Goal: Information Seeking & Learning: Learn about a topic

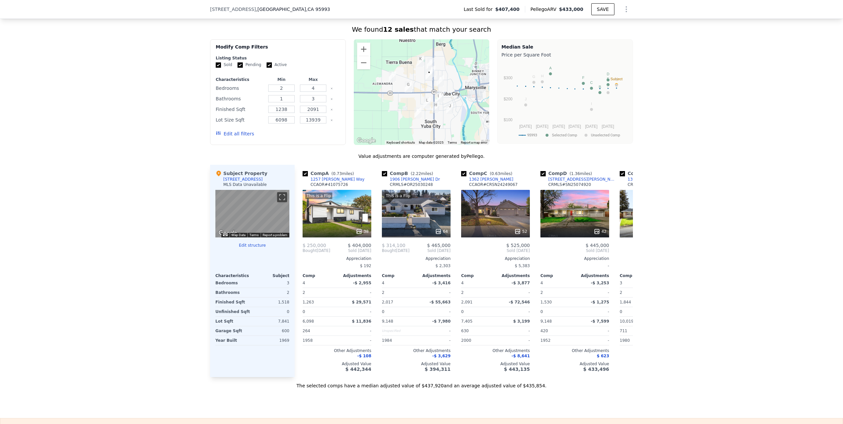
scroll to position [427, 0]
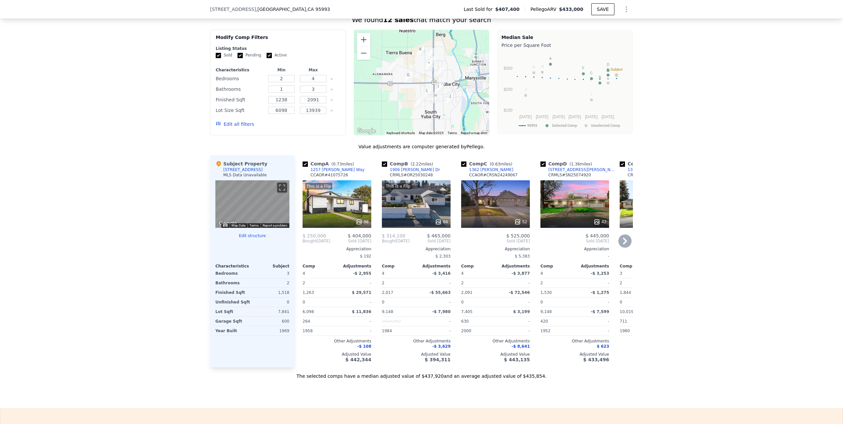
click at [627, 243] on icon at bounding box center [624, 240] width 13 height 13
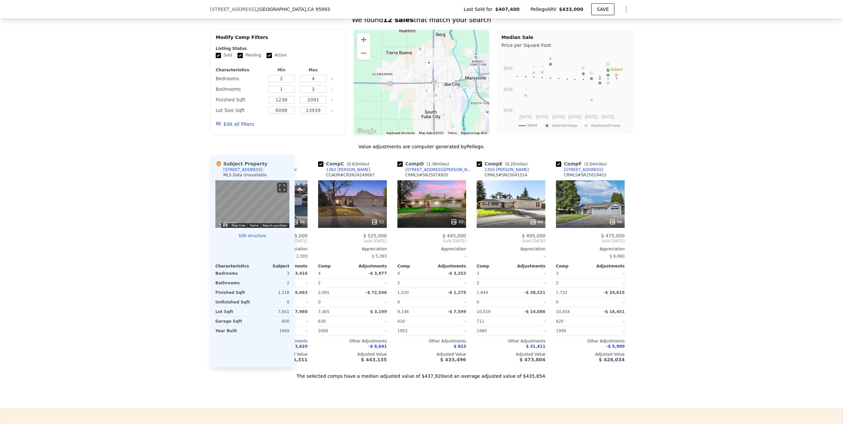
scroll to position [0, 159]
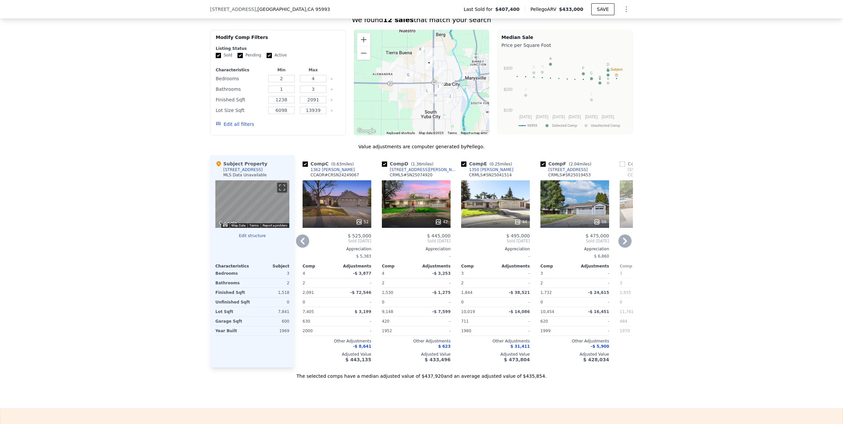
click at [626, 241] on icon at bounding box center [624, 240] width 13 height 13
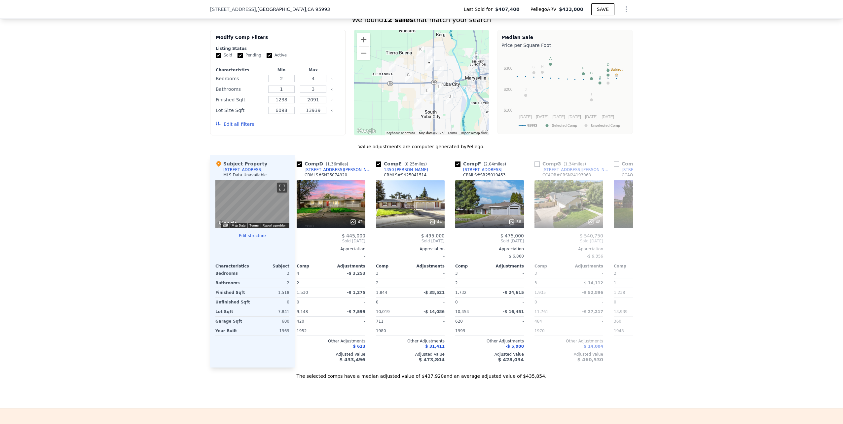
scroll to position [0, 317]
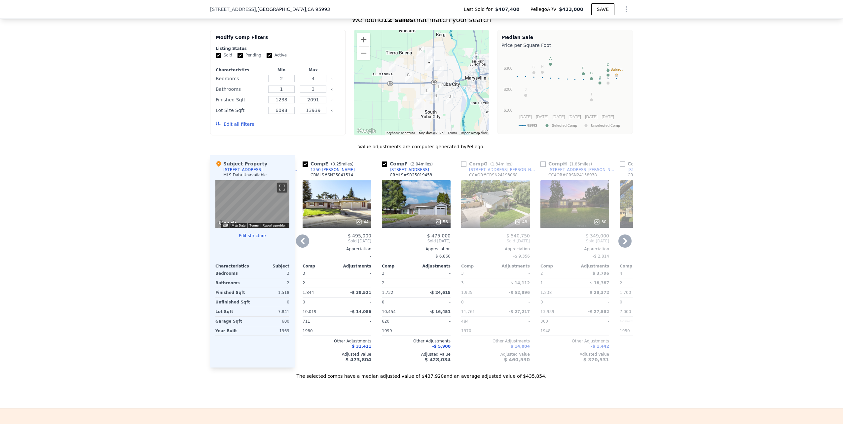
click at [626, 241] on icon at bounding box center [624, 240] width 13 height 13
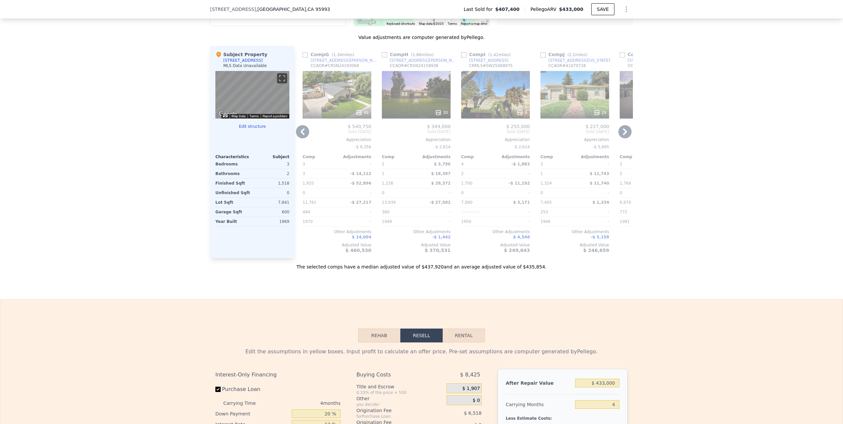
scroll to position [526, 0]
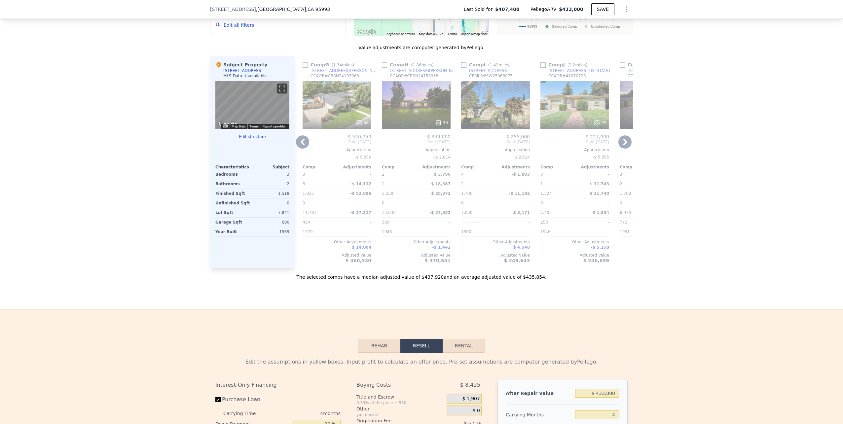
click at [375, 353] on button "Rehab" at bounding box center [379, 346] width 42 height 14
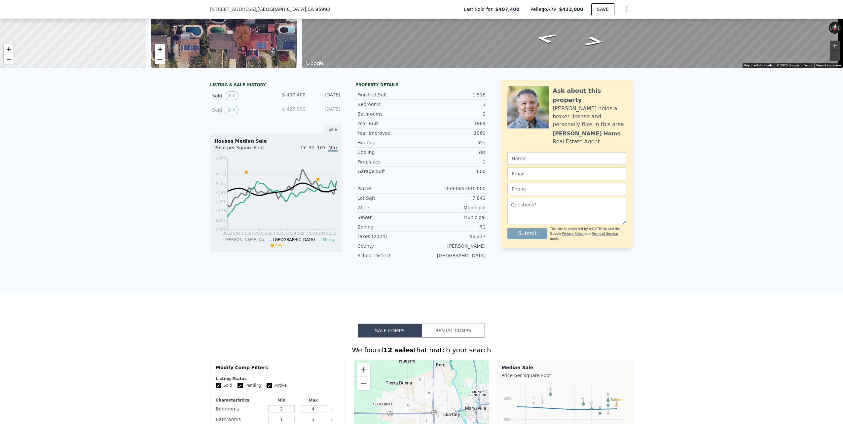
scroll to position [63, 0]
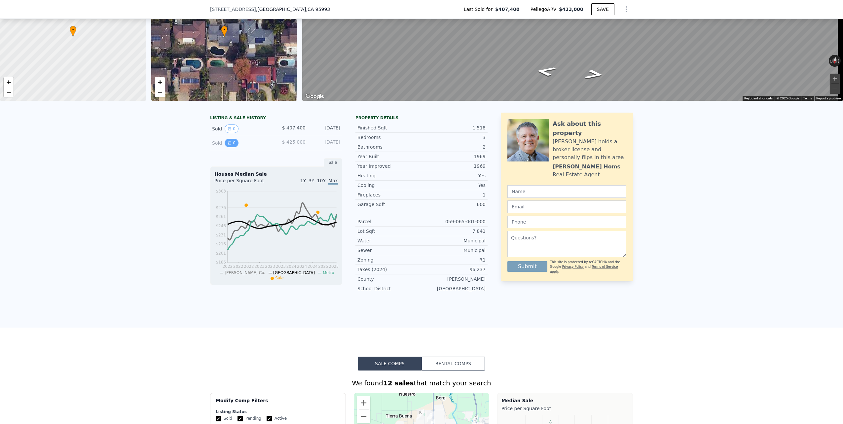
click at [228, 144] on icon "View historical data" at bounding box center [229, 143] width 3 height 3
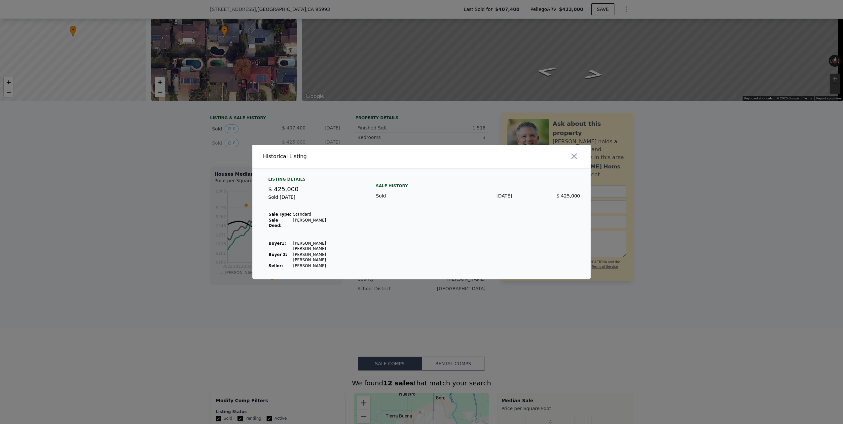
click at [574, 159] on icon "button" at bounding box center [574, 156] width 6 height 6
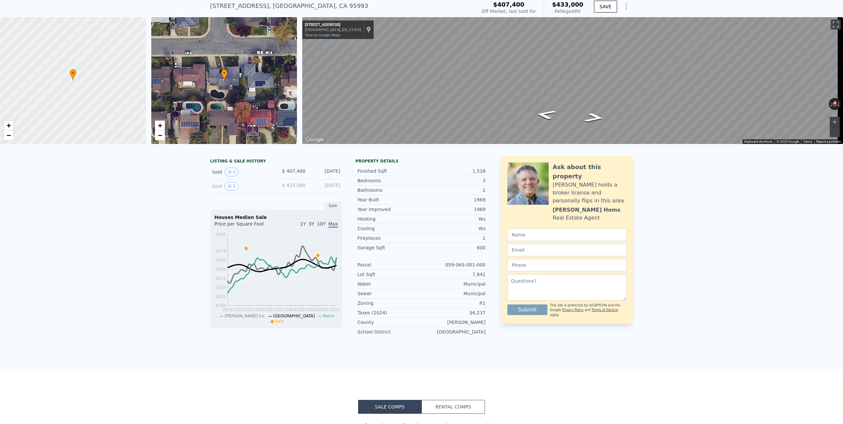
scroll to position [30, 0]
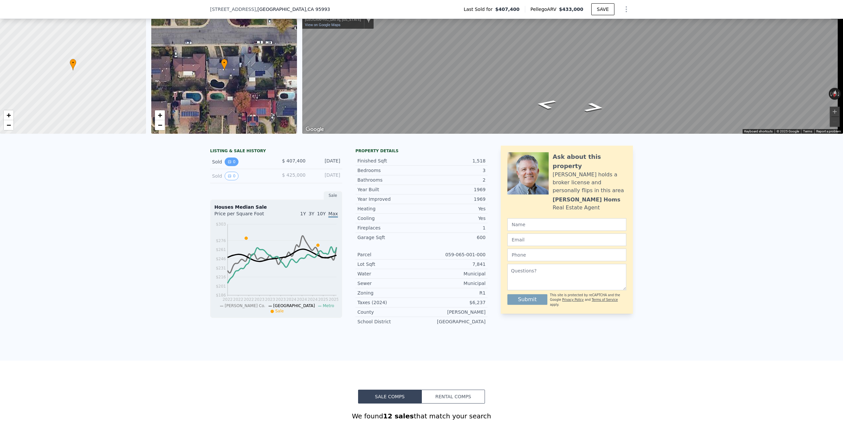
click at [229, 166] on button "0" at bounding box center [232, 162] width 14 height 9
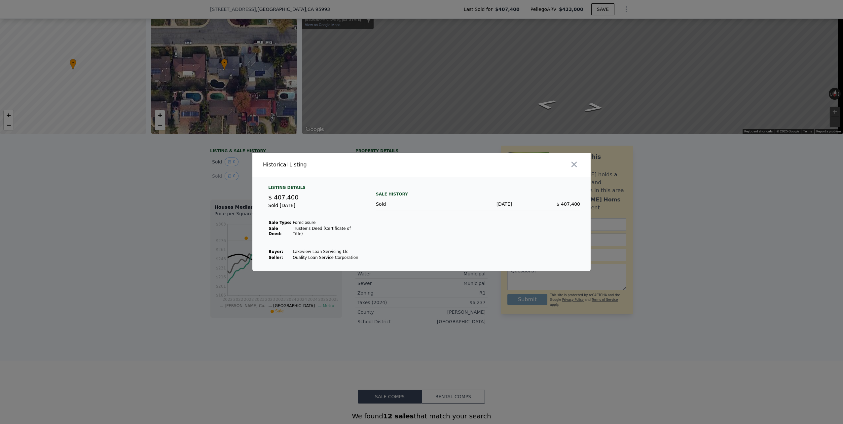
click at [266, 206] on div "Listing Details $ 407,400 Sold [DATE] Sale Type: Foreclosure Sale Deed: Trustee…" at bounding box center [314, 223] width 102 height 76
click at [575, 169] on icon "button" at bounding box center [573, 164] width 9 height 9
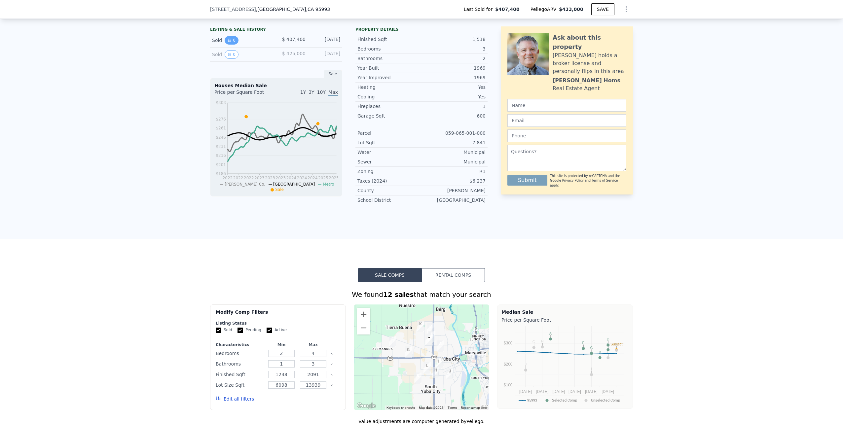
scroll to position [0, 0]
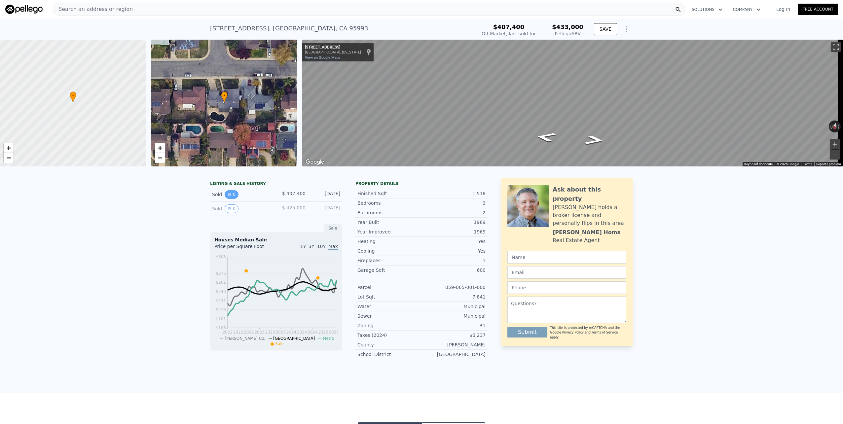
click at [228, 197] on icon "View historical data" at bounding box center [230, 195] width 4 height 4
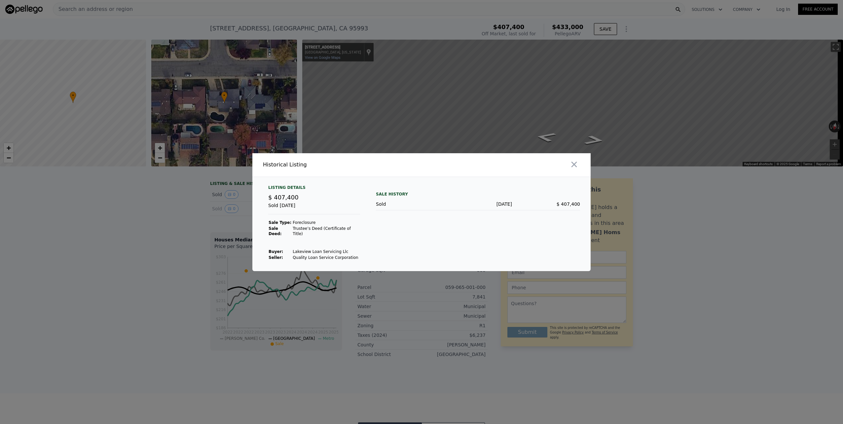
click at [138, 197] on div at bounding box center [421, 212] width 843 height 424
